Goal: Navigation & Orientation: Go to known website

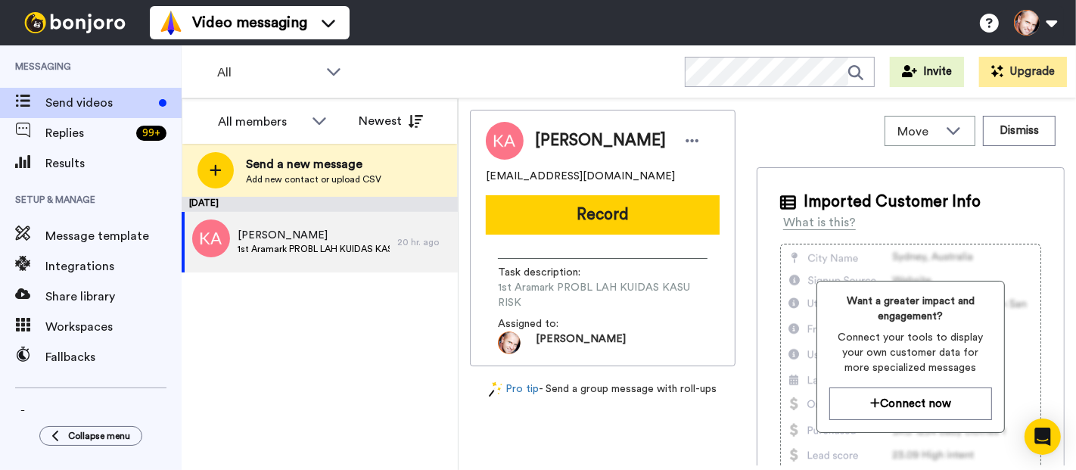
click at [76, 18] on img at bounding box center [75, 22] width 114 height 21
click at [72, 20] on img at bounding box center [75, 22] width 114 height 21
